Goal: Transaction & Acquisition: Purchase product/service

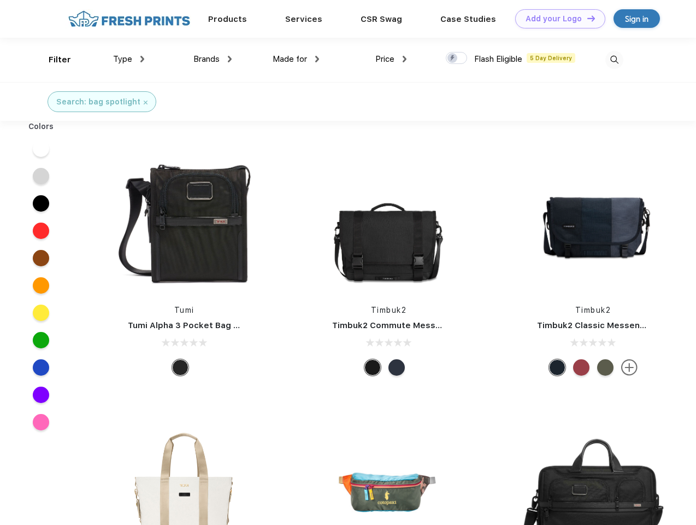
click at [557, 19] on link "Add your Logo Design Tool" at bounding box center [561, 18] width 90 height 19
click at [0, 0] on div "Design Tool" at bounding box center [0, 0] width 0 height 0
click at [587, 18] on link "Add your Logo Design Tool" at bounding box center [561, 18] width 90 height 19
click at [52, 60] on div "Filter" at bounding box center [60, 60] width 22 height 13
click at [129, 59] on span "Type" at bounding box center [122, 59] width 19 height 10
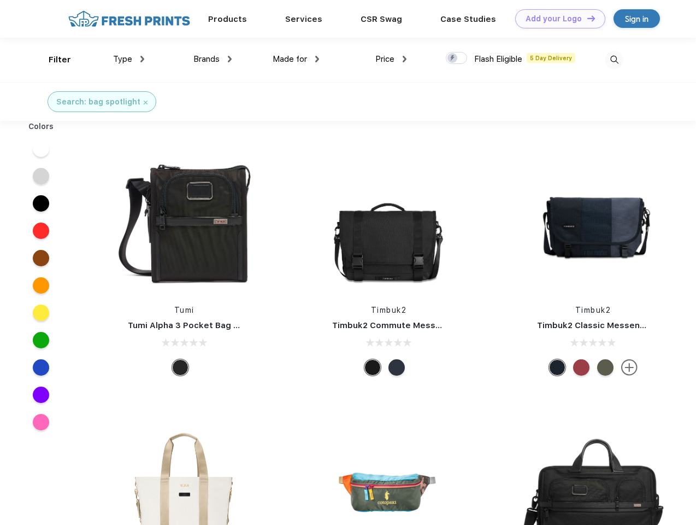
click at [213, 59] on span "Brands" at bounding box center [207, 59] width 26 height 10
click at [296, 59] on span "Made for" at bounding box center [290, 59] width 34 height 10
click at [391, 59] on span "Price" at bounding box center [385, 59] width 19 height 10
click at [457, 58] on div at bounding box center [456, 58] width 21 height 12
click at [453, 58] on input "checkbox" at bounding box center [449, 54] width 7 height 7
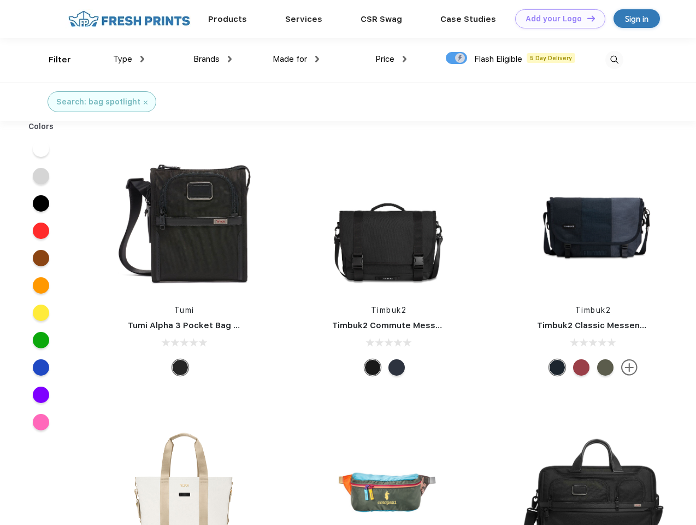
click at [614, 60] on img at bounding box center [615, 60] width 18 height 18
